Goal: Task Accomplishment & Management: Manage account settings

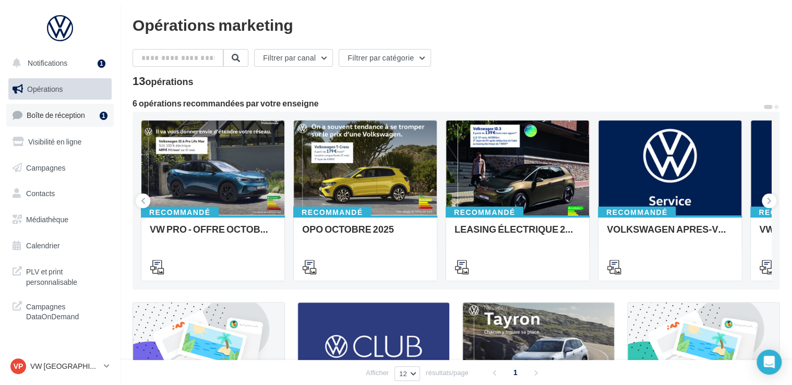
click at [104, 112] on div "1" at bounding box center [104, 116] width 8 height 8
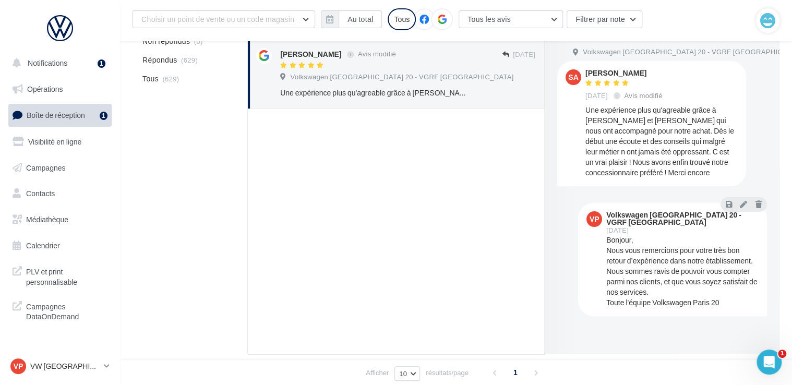
scroll to position [157, 0]
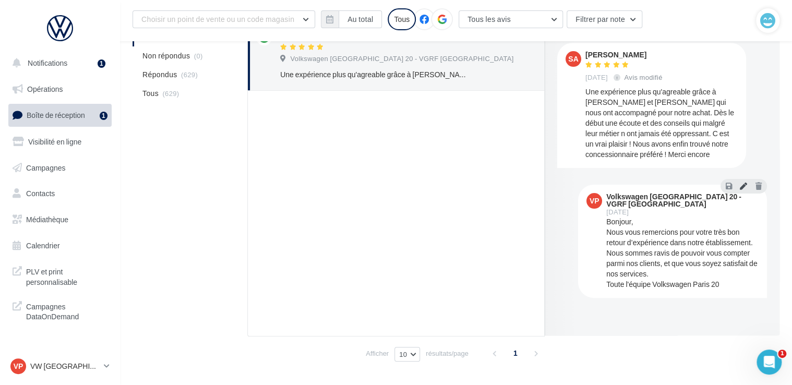
click at [746, 185] on icon at bounding box center [743, 185] width 7 height 7
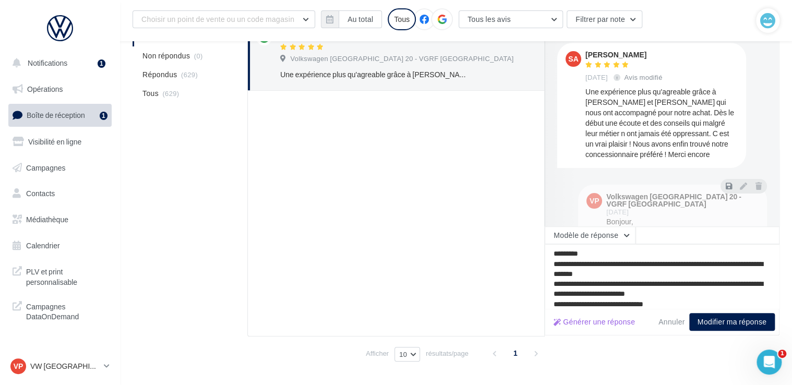
scroll to position [1, 0]
drag, startPoint x: 730, startPoint y: 314, endPoint x: 587, endPoint y: 302, distance: 143.6
click at [729, 314] on button "Modifier ma réponse" at bounding box center [733, 322] width 86 height 18
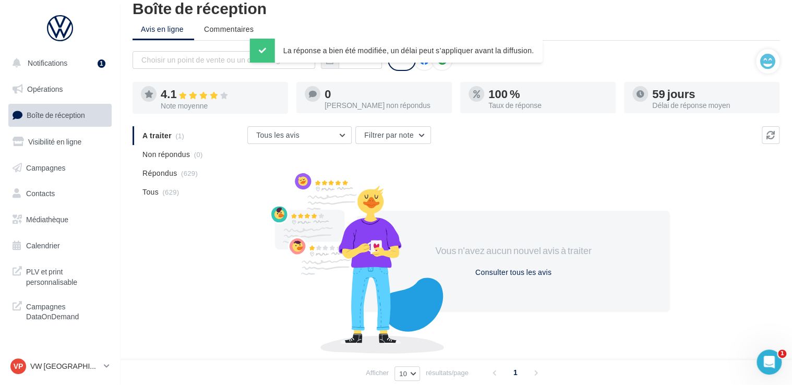
scroll to position [0, 0]
